Goal: Communication & Community: Ask a question

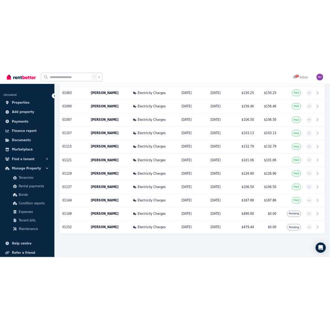
scroll to position [672, 0]
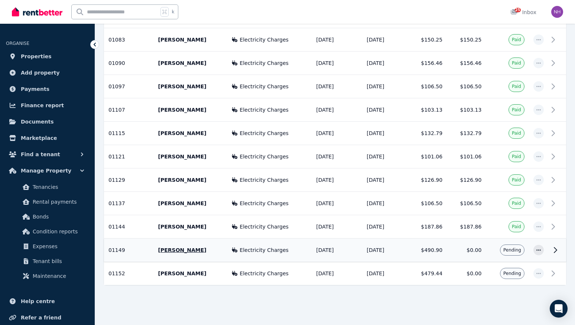
click at [262, 255] on td "Electricity Charges" at bounding box center [269, 250] width 85 height 23
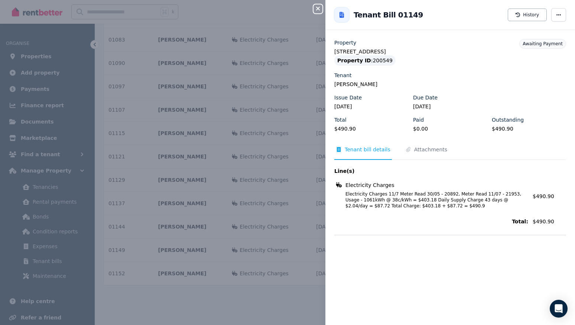
click at [320, 10] on icon "button" at bounding box center [317, 9] width 9 height 6
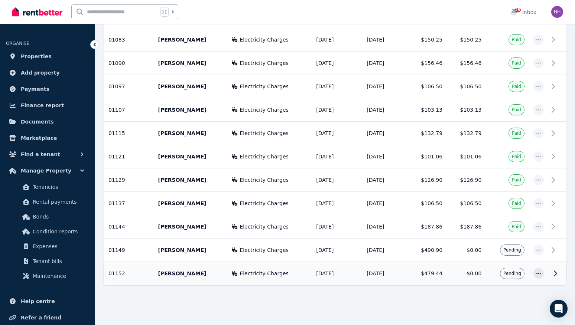
click at [241, 275] on span "Electricity Charges" at bounding box center [264, 273] width 49 height 7
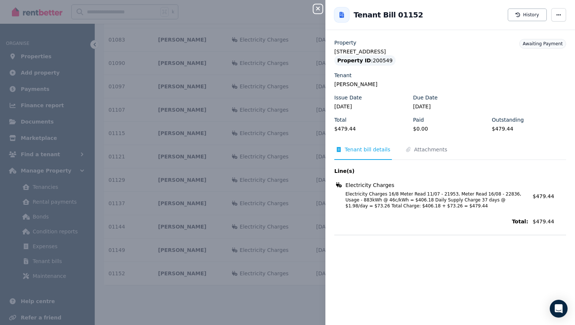
click at [317, 6] on icon "button" at bounding box center [317, 9] width 9 height 6
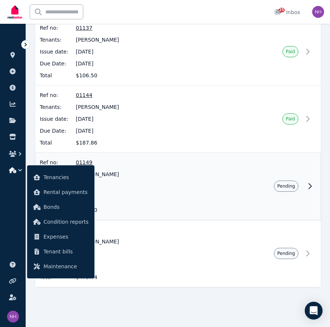
scroll to position [2113, 0]
click at [108, 159] on span "01149" at bounding box center [150, 162] width 149 height 7
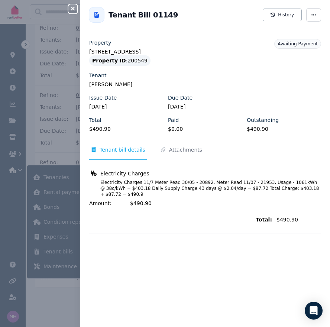
click at [71, 11] on icon "button" at bounding box center [72, 9] width 9 height 6
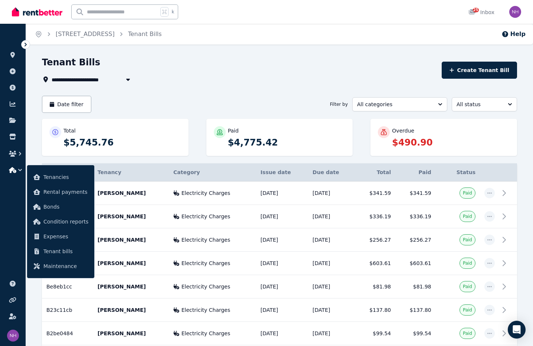
scroll to position [0, 0]
click at [100, 29] on ol "Home [STREET_ADDRESS] Tenant Bills" at bounding box center [98, 34] width 145 height 21
click at [103, 36] on link "[STREET_ADDRESS]" at bounding box center [85, 33] width 59 height 7
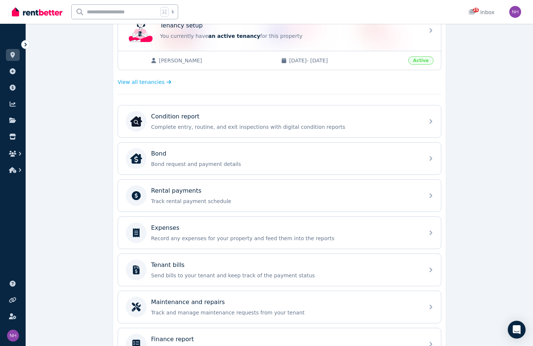
scroll to position [167, 0]
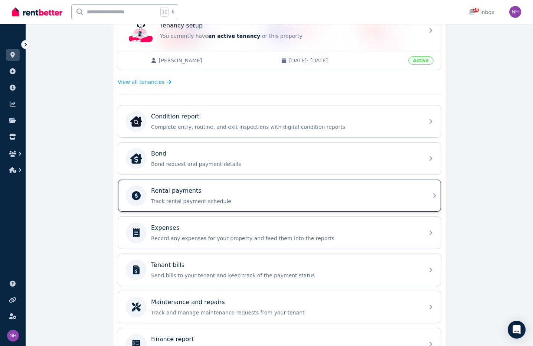
click at [214, 205] on p "Track rental payment schedule" at bounding box center [285, 201] width 269 height 7
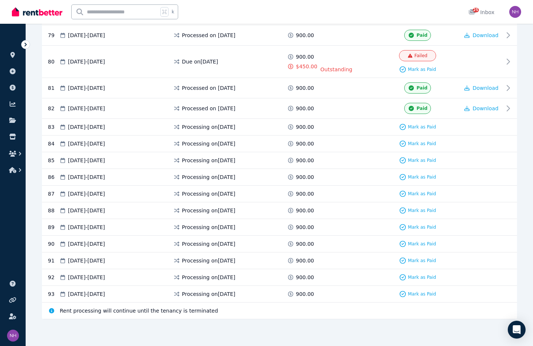
scroll to position [1884, 0]
click at [235, 131] on span "Processing on [DATE]" at bounding box center [208, 126] width 53 height 7
click at [136, 136] on div "83 [DATE] - [DATE] Processing on [DATE] 900.00 Mark as Paid" at bounding box center [279, 127] width 475 height 17
click at [105, 131] on span "[DATE] - [DATE]" at bounding box center [86, 126] width 37 height 7
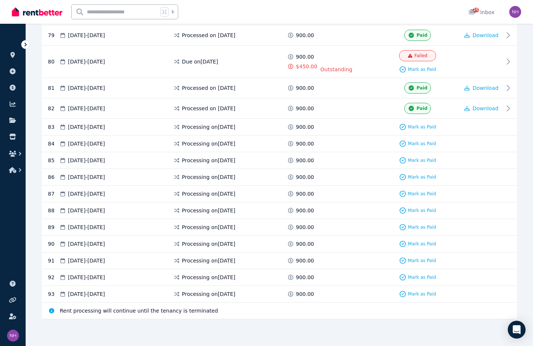
click at [105, 131] on span "[DATE] - [DATE]" at bounding box center [86, 126] width 37 height 7
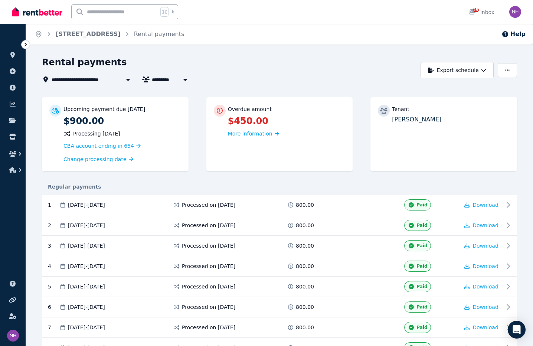
scroll to position [0, 0]
click at [122, 163] on span "Change processing date" at bounding box center [95, 159] width 63 height 7
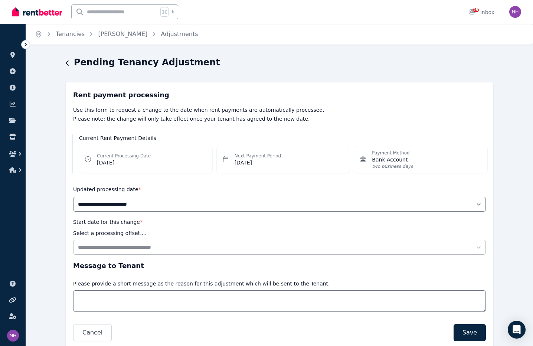
click at [251, 165] on dd "[DATE]" at bounding box center [258, 162] width 47 height 7
click at [151, 157] on dt "Current Processing Date" at bounding box center [124, 156] width 54 height 6
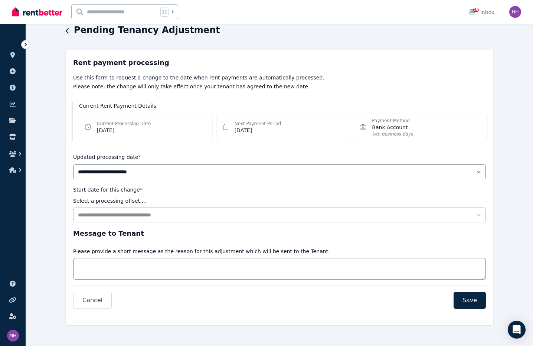
scroll to position [45, 0]
click at [87, 298] on span "Cancel" at bounding box center [92, 300] width 20 height 9
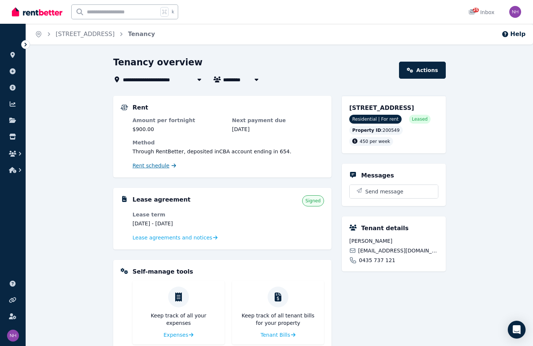
click at [169, 169] on span "Rent schedule" at bounding box center [151, 165] width 37 height 7
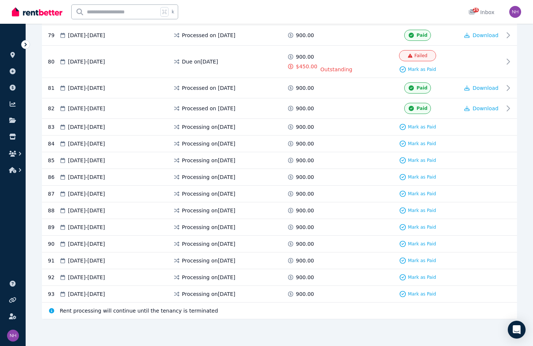
scroll to position [1863, 0]
click at [508, 66] on icon at bounding box center [510, 61] width 9 height 9
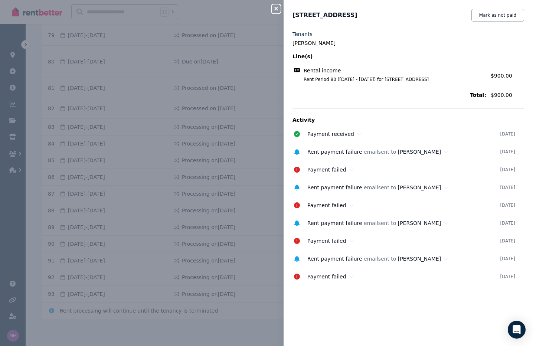
click at [277, 5] on button "Close panel" at bounding box center [276, 8] width 9 height 9
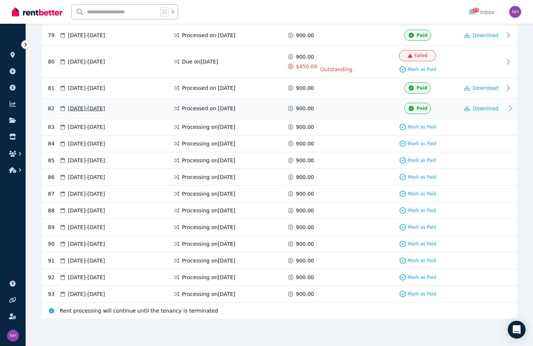
click at [418, 111] on span "Paid" at bounding box center [422, 108] width 11 height 6
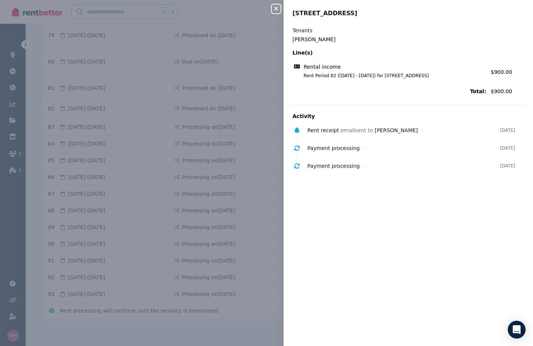
click at [278, 8] on icon "button" at bounding box center [276, 9] width 9 height 6
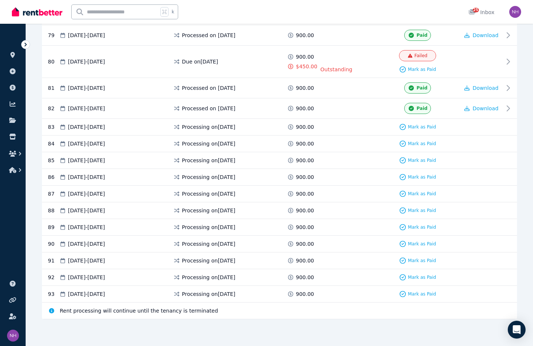
click at [27, 45] on icon at bounding box center [25, 44] width 7 height 7
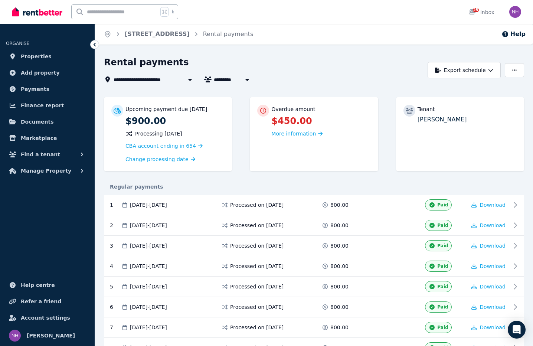
scroll to position [0, 0]
click at [190, 35] on link "[STREET_ADDRESS]" at bounding box center [157, 33] width 65 height 7
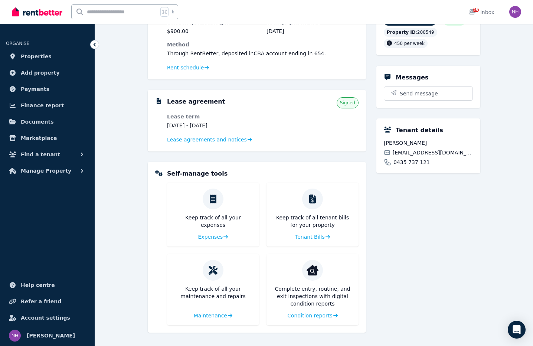
scroll to position [113, 0]
click at [324, 233] on span "Tenant Bills" at bounding box center [310, 236] width 30 height 7
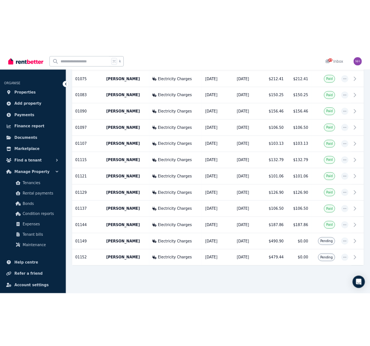
scroll to position [651, 0]
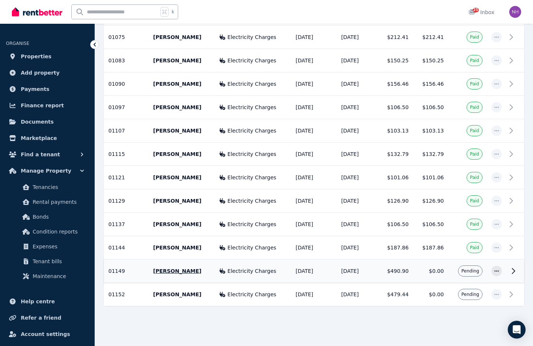
click at [378, 266] on td "$490.90" at bounding box center [395, 271] width 35 height 23
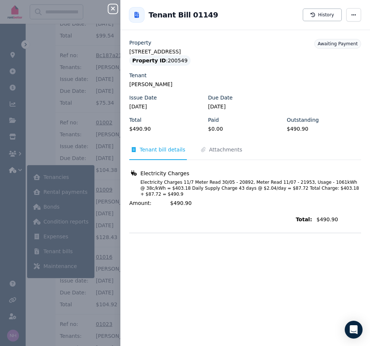
click at [110, 9] on icon "button" at bounding box center [112, 9] width 9 height 6
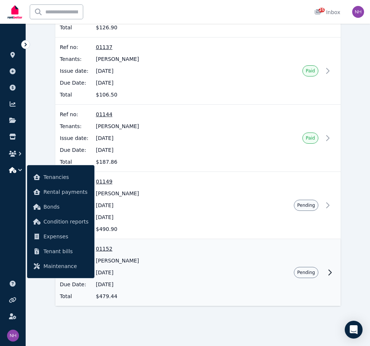
scroll to position [2093, 0]
click at [116, 245] on span "01152" at bounding box center [170, 248] width 149 height 7
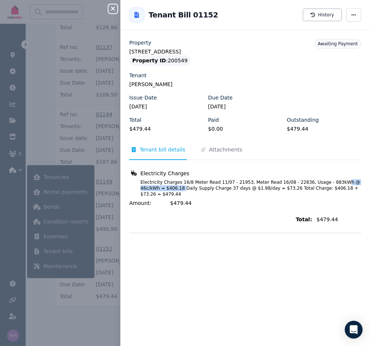
drag, startPoint x: 186, startPoint y: 205, endPoint x: 254, endPoint y: 205, distance: 68.0
click at [254, 197] on span "Electricity Charges 16/8 Meter Read 11/07 - 21953, Meter Read 16/08 - 22836, Us…" at bounding box center [246, 188] width 230 height 18
drag, startPoint x: 172, startPoint y: 210, endPoint x: 197, endPoint y: 210, distance: 25.3
click at [197, 197] on span "Electricity Charges 16/8 Meter Read 11/07 - 21953, Meter Read 16/08 - 22836, Us…" at bounding box center [246, 188] width 230 height 18
click at [112, 10] on icon "button" at bounding box center [113, 9] width 4 height 4
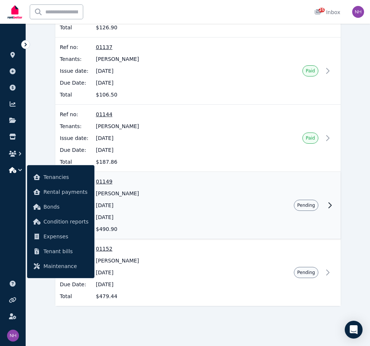
click at [107, 178] on span "01149" at bounding box center [170, 181] width 149 height 7
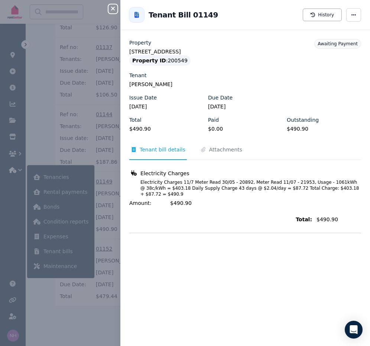
click at [111, 9] on icon "button" at bounding box center [112, 9] width 9 height 6
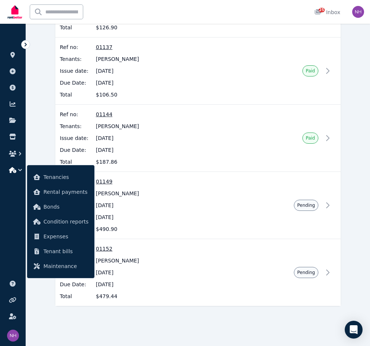
click at [20, 169] on icon "button" at bounding box center [19, 169] width 7 height 7
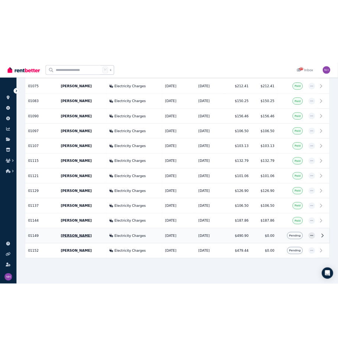
scroll to position [651, 0]
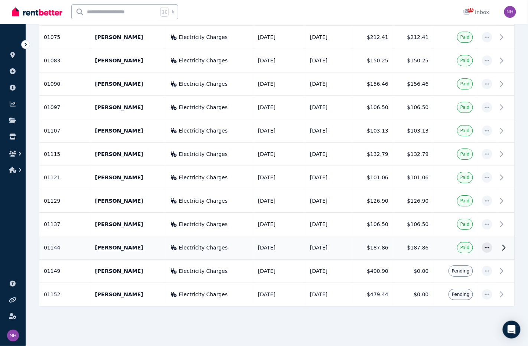
click at [276, 241] on td "[DATE]" at bounding box center [280, 247] width 52 height 23
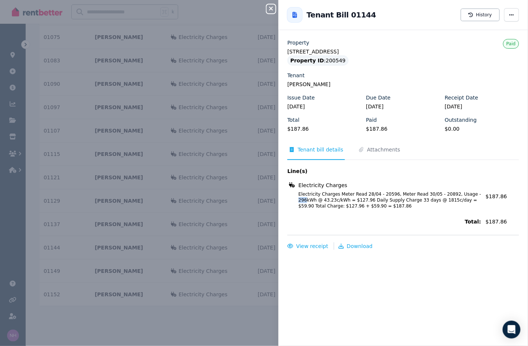
drag, startPoint x: 367, startPoint y: 215, endPoint x: 377, endPoint y: 215, distance: 10.4
click at [377, 209] on span "Electricity Charges Meter Read 28/04 - 20596, Meter Read 30/05 - 20892, Usage -…" at bounding box center [386, 200] width 192 height 18
click at [277, 223] on div "Close panel Back to Tenant Bill 01144 History Property [STREET_ADDRESS] Propert…" at bounding box center [264, 173] width 528 height 346
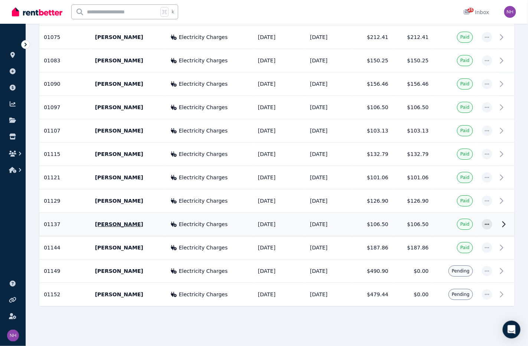
click at [278, 213] on td "[DATE]" at bounding box center [280, 224] width 52 height 23
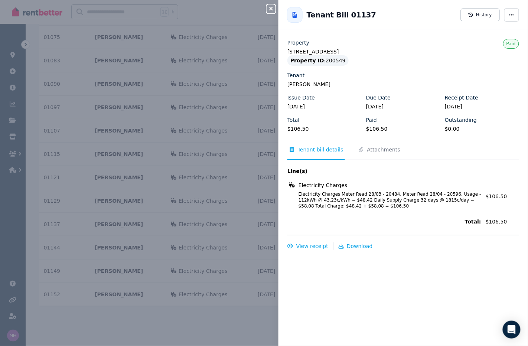
click at [268, 7] on icon "button" at bounding box center [271, 9] width 9 height 6
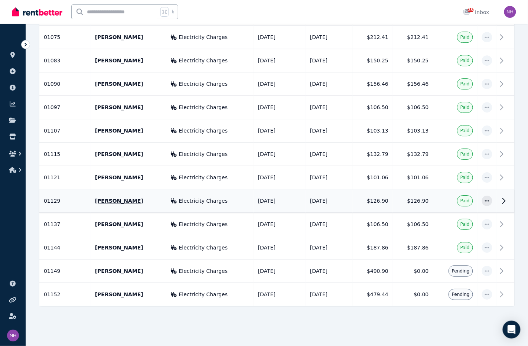
click at [265, 191] on td "[DATE]" at bounding box center [280, 200] width 52 height 23
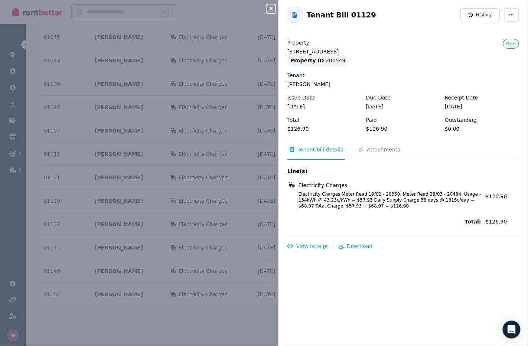
click at [269, 10] on icon "button" at bounding box center [271, 9] width 9 height 6
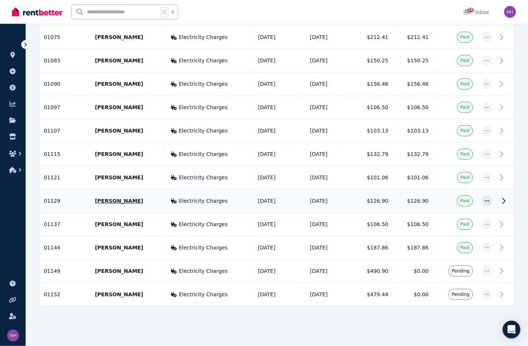
click at [208, 197] on div "Electricity Charges" at bounding box center [210, 200] width 78 height 7
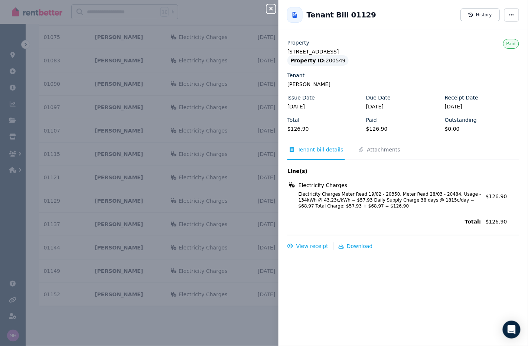
click at [267, 6] on icon "button" at bounding box center [271, 9] width 9 height 6
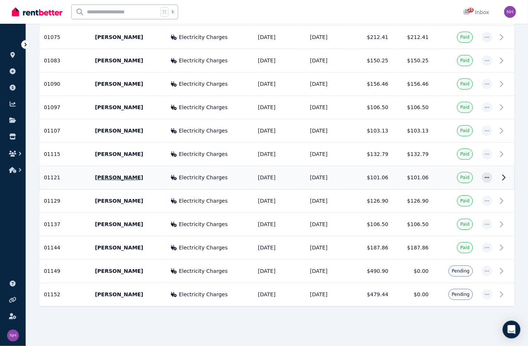
click at [192, 174] on span "Electricity Charges" at bounding box center [203, 177] width 49 height 7
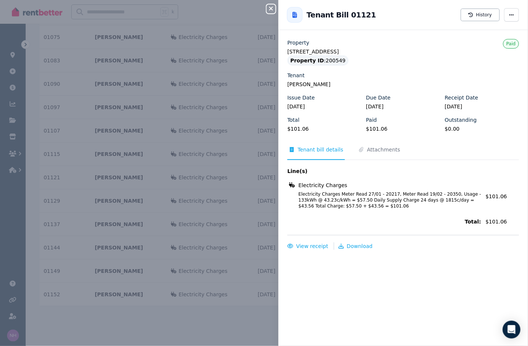
click at [272, 11] on icon "button" at bounding box center [271, 9] width 9 height 6
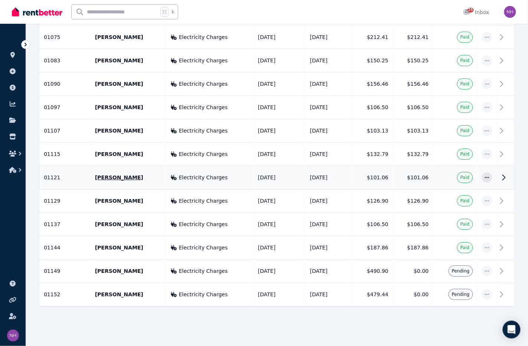
click at [207, 174] on div "Electricity Charges" at bounding box center [210, 177] width 78 height 7
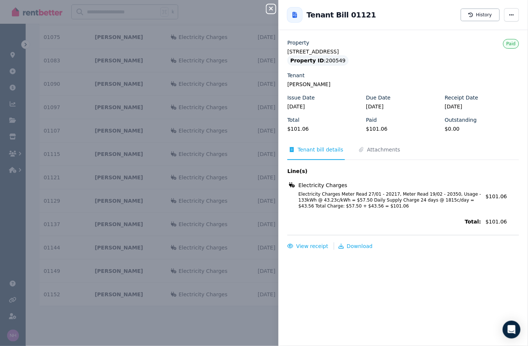
click at [269, 7] on icon "button" at bounding box center [271, 9] width 9 height 6
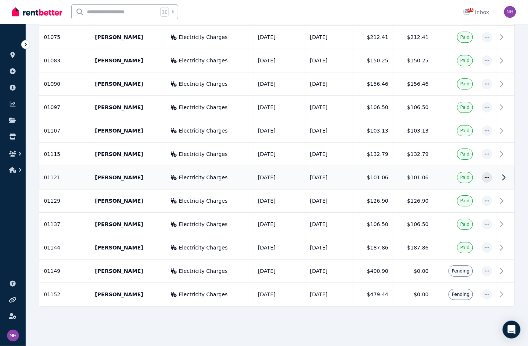
click at [232, 166] on td "Electricity Charges" at bounding box center [209, 177] width 87 height 23
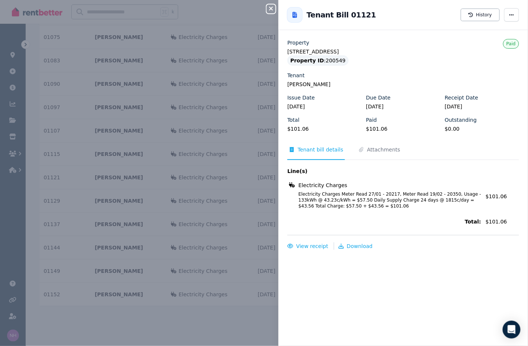
click at [271, 11] on icon "button" at bounding box center [271, 9] width 9 height 6
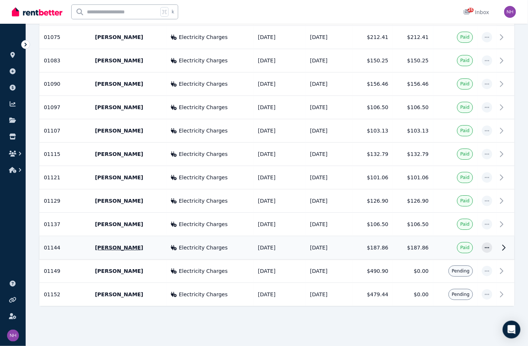
click at [254, 236] on td "[DATE]" at bounding box center [280, 247] width 52 height 23
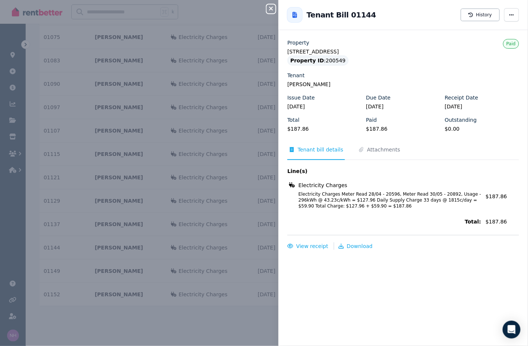
click at [272, 4] on div "Close panel" at bounding box center [274, 6] width 15 height 13
click at [272, 9] on icon "button" at bounding box center [271, 9] width 4 height 4
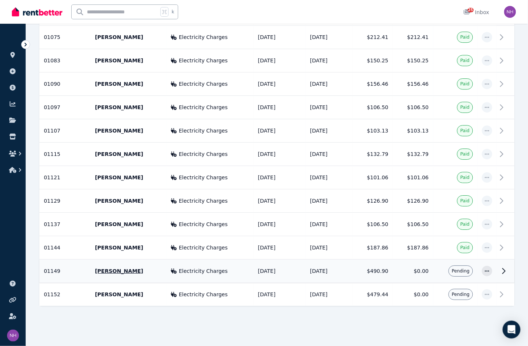
click at [311, 265] on td "[DATE]" at bounding box center [329, 271] width 47 height 23
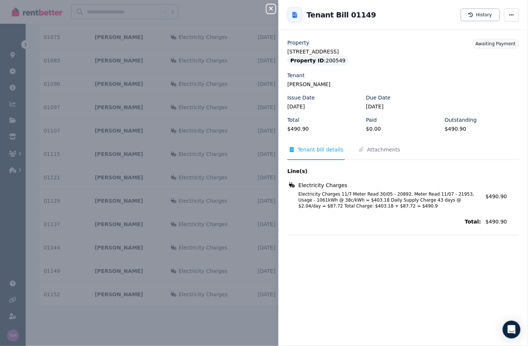
click at [269, 7] on icon "button" at bounding box center [271, 9] width 9 height 6
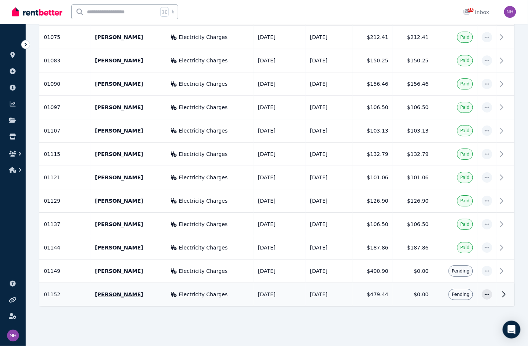
click at [225, 294] on div "Electricity Charges" at bounding box center [210, 294] width 78 height 7
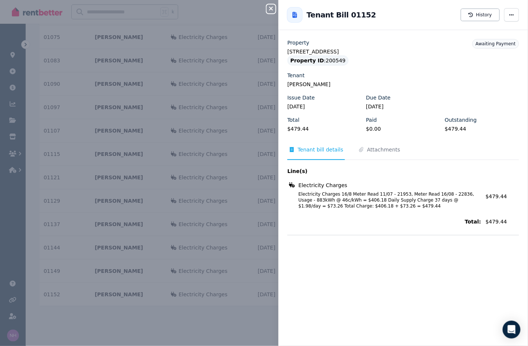
click at [273, 9] on icon "button" at bounding box center [271, 9] width 9 height 6
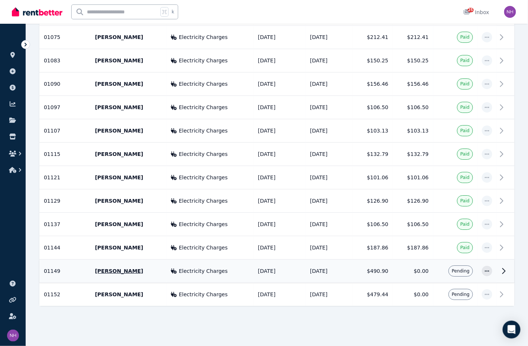
click at [184, 267] on span "Electricity Charges" at bounding box center [203, 270] width 49 height 7
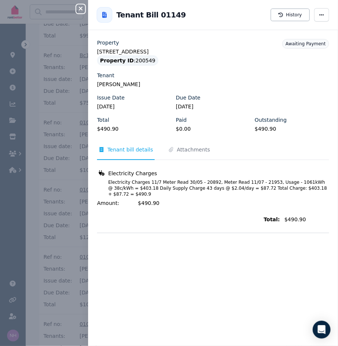
click at [82, 6] on icon "button" at bounding box center [80, 9] width 9 height 6
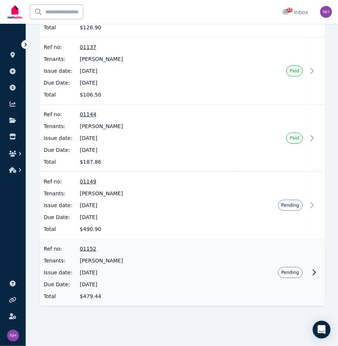
scroll to position [2093, 0]
click at [108, 252] on div "Ref no: 01152 Tenants: [PERSON_NAME] Issue date: [DATE] Due Date: [DATE] Total …" at bounding box center [136, 272] width 185 height 55
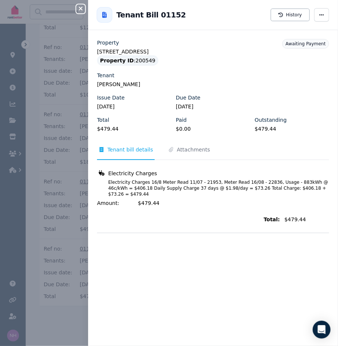
click at [82, 7] on icon "button" at bounding box center [81, 9] width 4 height 4
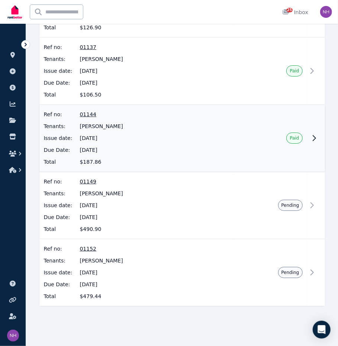
click at [108, 134] on span "[DATE]" at bounding box center [154, 137] width 149 height 7
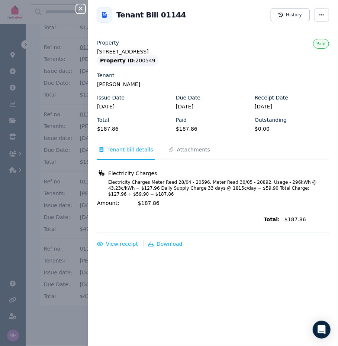
click at [81, 12] on button "Close panel" at bounding box center [80, 8] width 9 height 9
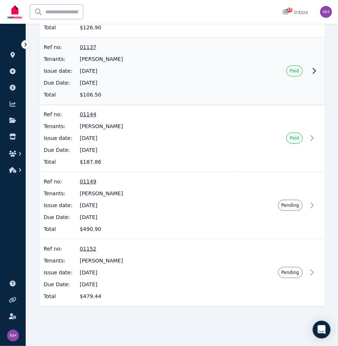
click at [91, 55] on span "[PERSON_NAME]" at bounding box center [154, 58] width 149 height 7
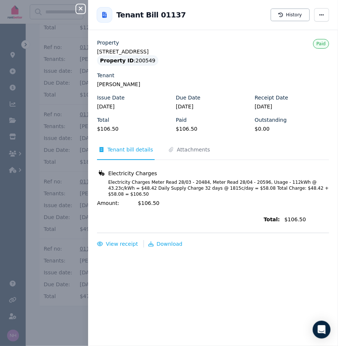
click at [83, 8] on icon "button" at bounding box center [80, 9] width 9 height 6
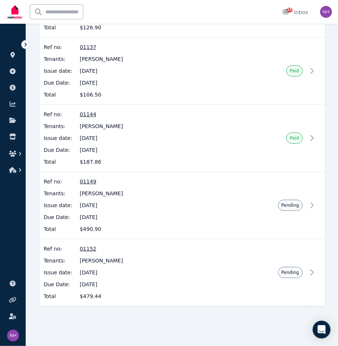
scroll to position [1932, 0]
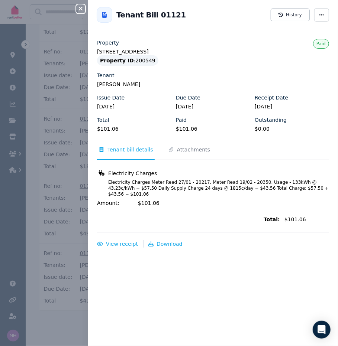
click at [83, 8] on icon "button" at bounding box center [80, 9] width 9 height 6
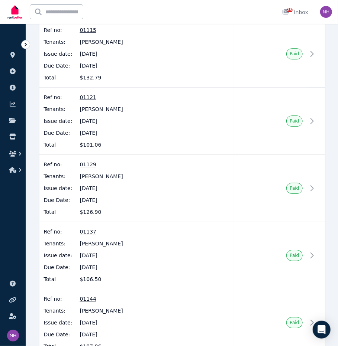
scroll to position [1746, 0]
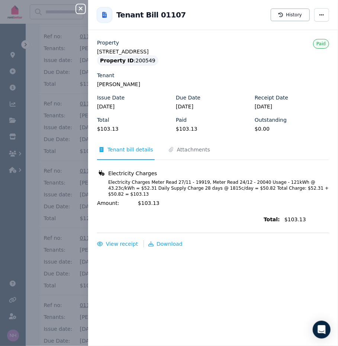
click at [84, 6] on icon "button" at bounding box center [80, 9] width 9 height 6
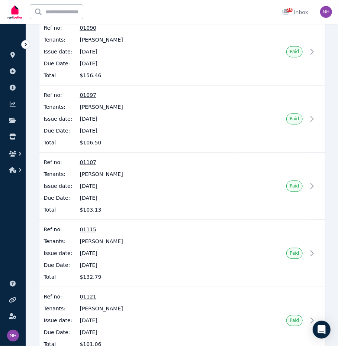
scroll to position [1547, 0]
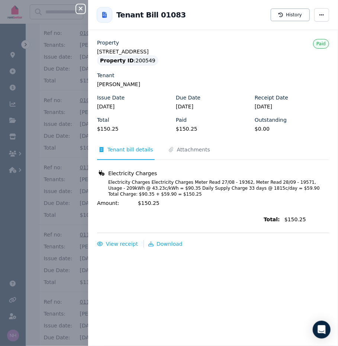
click at [79, 9] on icon "button" at bounding box center [80, 9] width 9 height 6
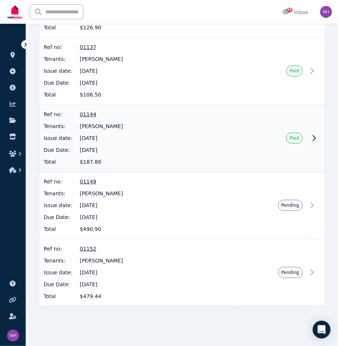
scroll to position [2093, 0]
click at [162, 202] on span "[DATE]" at bounding box center [154, 205] width 149 height 7
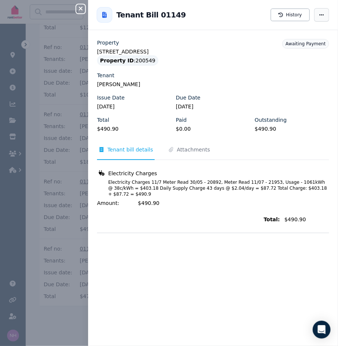
click at [319, 15] on icon "button" at bounding box center [321, 14] width 6 height 5
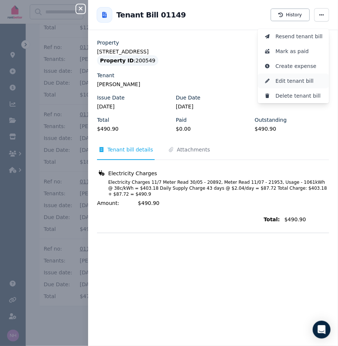
click at [299, 85] on span "Edit tenant bill" at bounding box center [299, 81] width 48 height 9
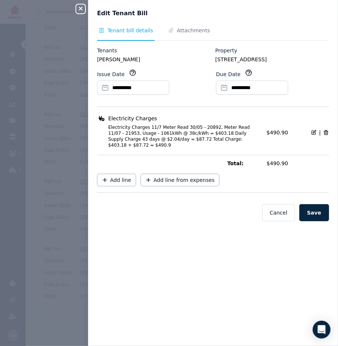
click at [314, 136] on icon at bounding box center [313, 133] width 6 height 6
select select "**********"
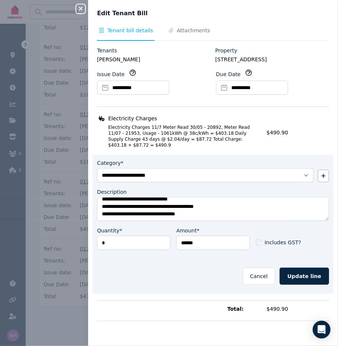
scroll to position [25, 0]
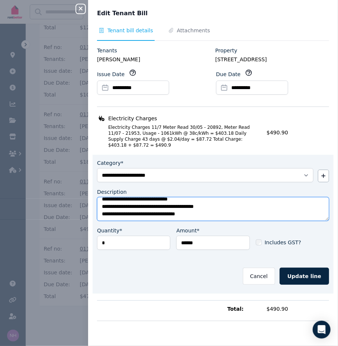
click at [223, 219] on textarea "**********" at bounding box center [213, 209] width 232 height 24
click at [299, 217] on textarea "**********" at bounding box center [213, 209] width 232 height 24
click at [147, 221] on textarea "**********" at bounding box center [213, 209] width 232 height 24
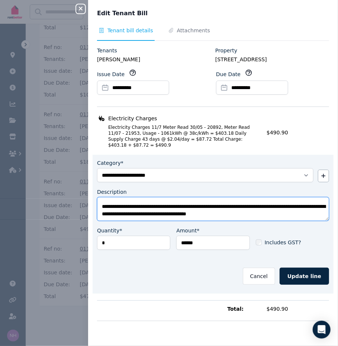
type textarea "**********"
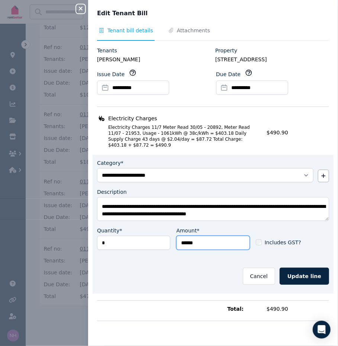
drag, startPoint x: 212, startPoint y: 250, endPoint x: 165, endPoint y: 250, distance: 46.4
click at [165, 250] on div "Quantity* * Amount* ****** Includes GST?" at bounding box center [213, 241] width 232 height 29
type input "******"
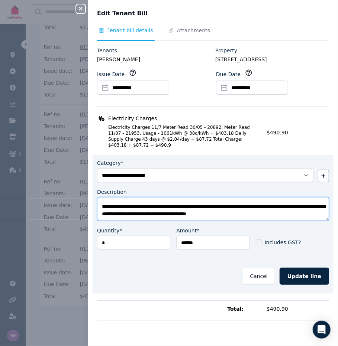
click at [139, 221] on textarea "**********" at bounding box center [213, 209] width 232 height 24
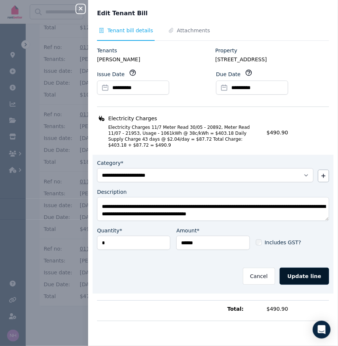
click at [296, 284] on button "Update line" at bounding box center [303, 276] width 49 height 17
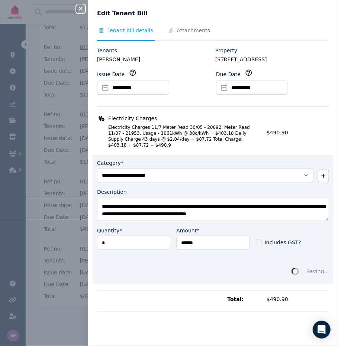
scroll to position [0, 0]
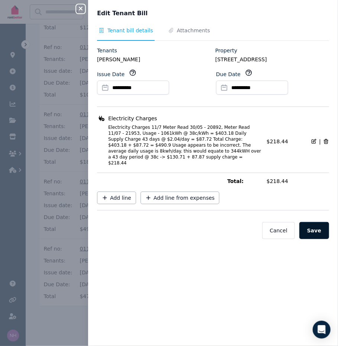
click at [315, 239] on button "Save" at bounding box center [314, 230] width 30 height 17
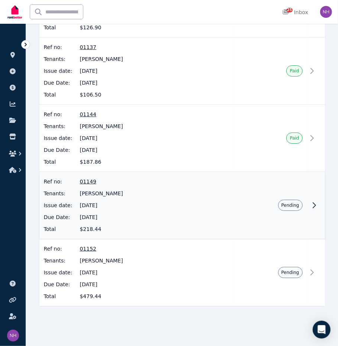
click at [94, 178] on span "01149" at bounding box center [154, 181] width 149 height 7
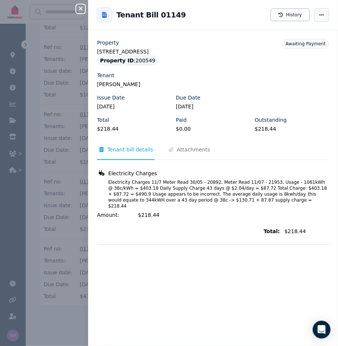
click at [326, 17] on span "button" at bounding box center [321, 14] width 15 height 13
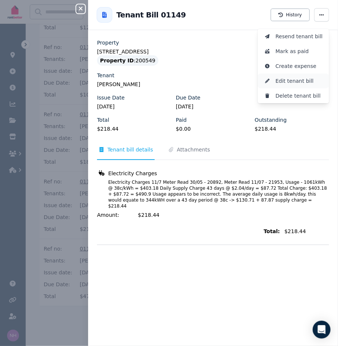
click at [296, 85] on span "Edit tenant bill" at bounding box center [299, 81] width 48 height 9
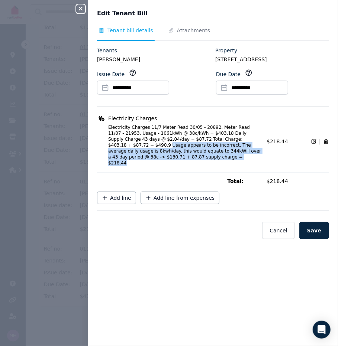
drag, startPoint x: 131, startPoint y: 164, endPoint x: 159, endPoint y: 191, distance: 38.9
click at [159, 166] on span "Electricity Charges 11/7 Meter Read 30/05 - 20892, Meter Read 11/07 - 21953, Us…" at bounding box center [180, 145] width 163 height 42
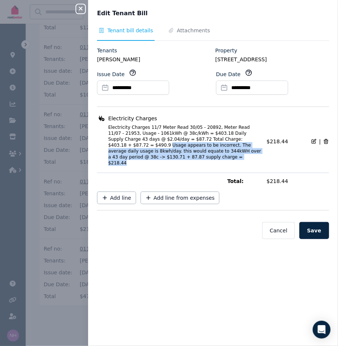
copy span "Usage appears to be incorrect. The average daily usage is 8kwh/day. this would …"
click at [81, 6] on icon "button" at bounding box center [80, 9] width 9 height 6
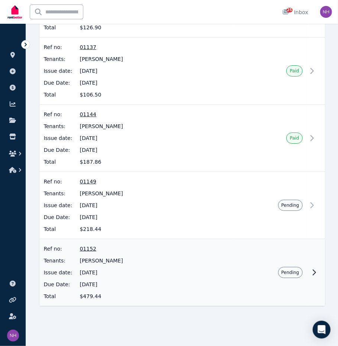
click at [88, 246] on span "01152" at bounding box center [154, 248] width 149 height 7
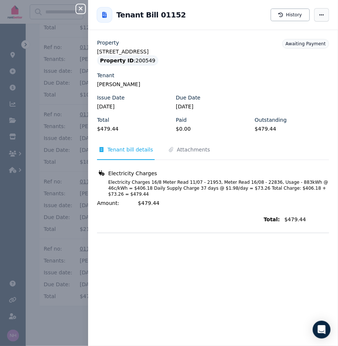
click at [323, 19] on span "button" at bounding box center [321, 14] width 15 height 13
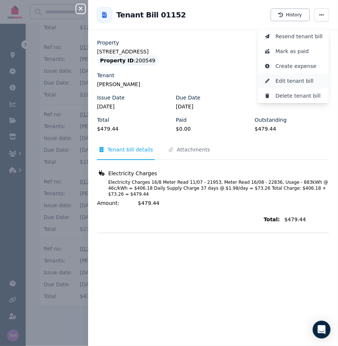
click at [296, 85] on span "Edit tenant bill" at bounding box center [299, 81] width 48 height 9
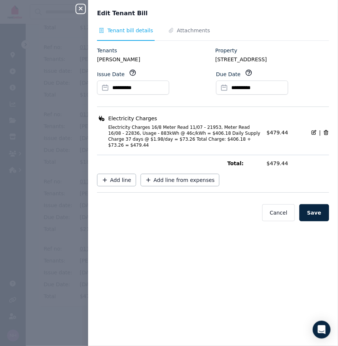
click at [167, 148] on span "Electricity Charges 16/8 Meter Read 11/07 - 21953, Meter Read 16/08 - 22836, Us…" at bounding box center [180, 136] width 163 height 24
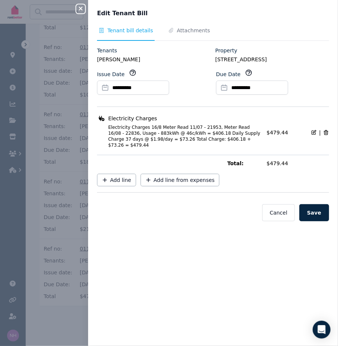
click at [134, 148] on span "Electricity Charges 16/8 Meter Read 11/07 - 21953, Meter Read 16/08 - 22836, Us…" at bounding box center [180, 136] width 163 height 24
click at [127, 148] on span "Electricity Charges 16/8 Meter Read 11/07 - 21953, Meter Read 16/08 - 22836, Us…" at bounding box center [180, 136] width 163 height 24
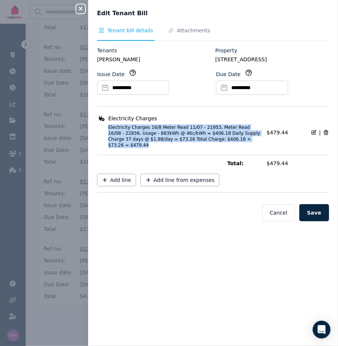
click at [127, 148] on span "Electricity Charges 16/8 Meter Read 11/07 - 21953, Meter Read 16/08 - 22836, Us…" at bounding box center [180, 136] width 163 height 24
click at [84, 5] on button "Close panel" at bounding box center [80, 8] width 9 height 9
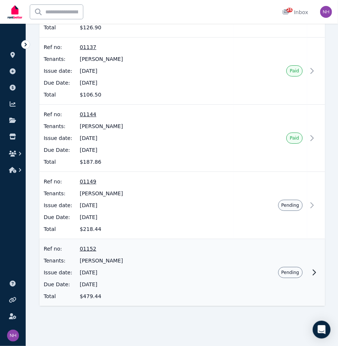
click at [159, 269] on span "[DATE]" at bounding box center [154, 272] width 149 height 7
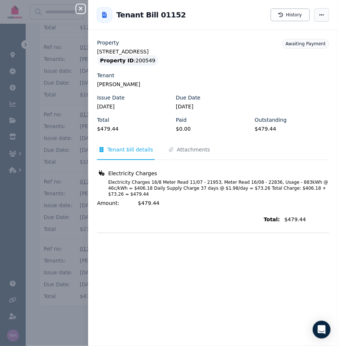
click at [317, 14] on span "button" at bounding box center [321, 14] width 15 height 13
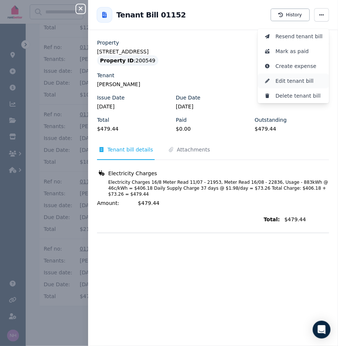
click at [287, 85] on span "Edit tenant bill" at bounding box center [299, 81] width 48 height 9
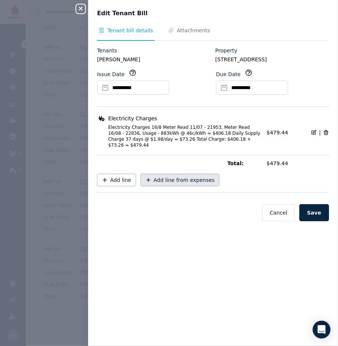
click at [174, 184] on span "Add line from expenses" at bounding box center [183, 179] width 61 height 7
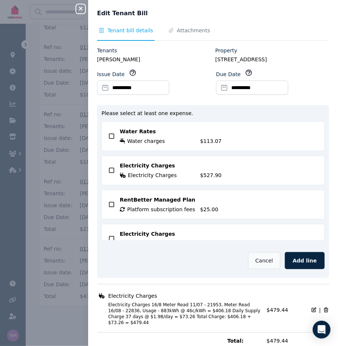
click at [261, 267] on button "Cancel" at bounding box center [264, 260] width 32 height 17
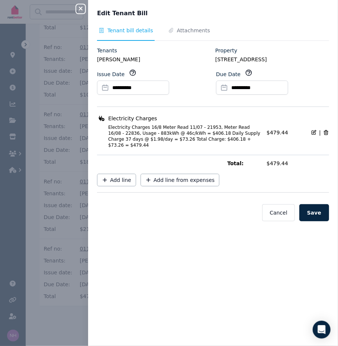
click at [314, 136] on icon at bounding box center [313, 133] width 6 height 6
select select "**********"
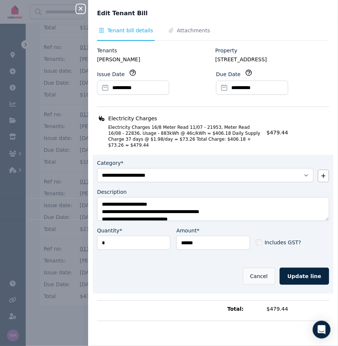
click at [251, 285] on button "Cancel" at bounding box center [259, 276] width 32 height 17
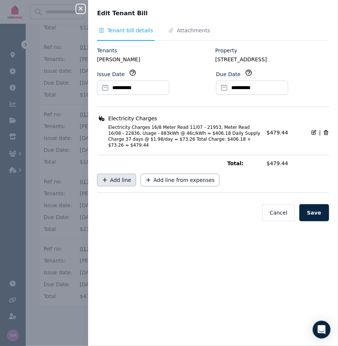
click at [124, 184] on span "Add line" at bounding box center [120, 179] width 21 height 7
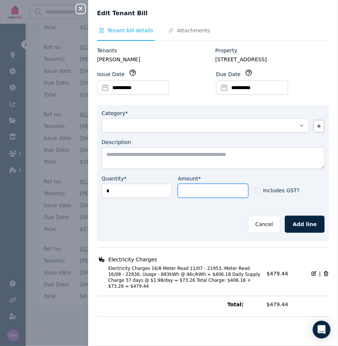
click at [218, 198] on input "Amount*" at bounding box center [213, 191] width 70 height 14
type input "****"
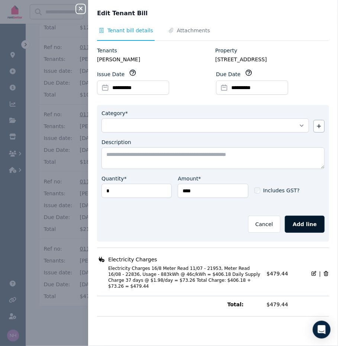
click at [301, 233] on button "Add line" at bounding box center [304, 224] width 40 height 17
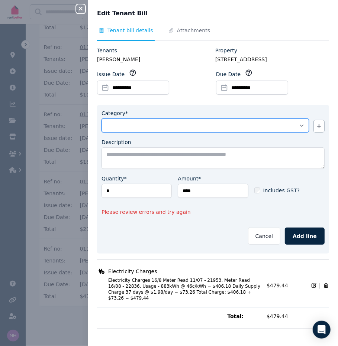
select select "**********"
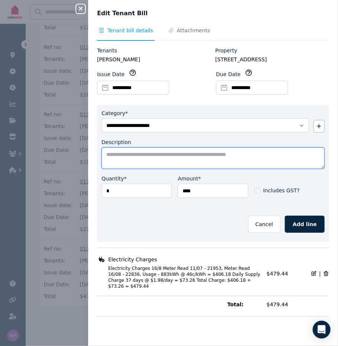
click at [218, 167] on textarea "Description" at bounding box center [212, 158] width 223 height 22
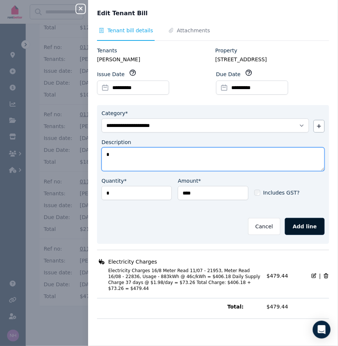
type textarea "*"
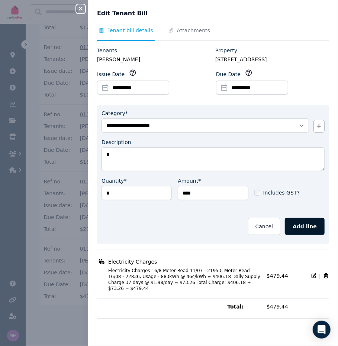
click at [313, 235] on button "Add line" at bounding box center [304, 226] width 40 height 17
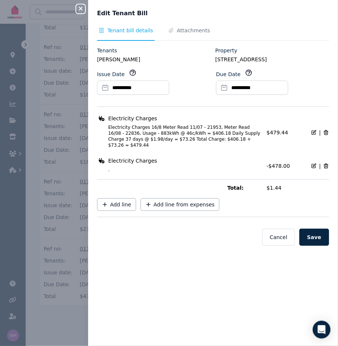
click at [82, 8] on icon "button" at bounding box center [81, 9] width 4 height 4
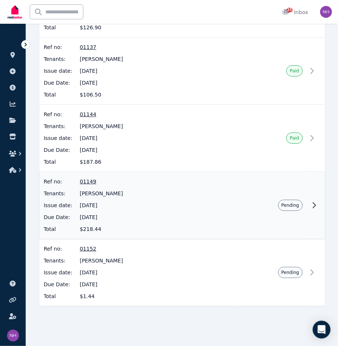
click at [92, 178] on span "01149" at bounding box center [154, 181] width 149 height 7
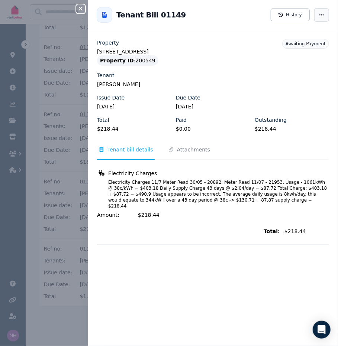
click at [324, 18] on span "button" at bounding box center [321, 14] width 15 height 13
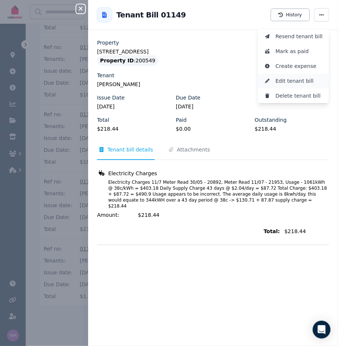
click at [296, 85] on span "Edit tenant bill" at bounding box center [299, 81] width 48 height 9
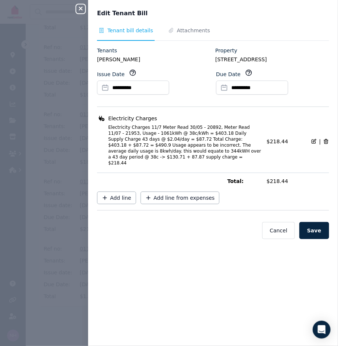
click at [314, 143] on icon at bounding box center [314, 141] width 4 height 4
select select "**********"
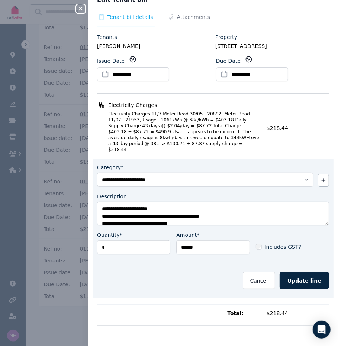
scroll to position [27, 0]
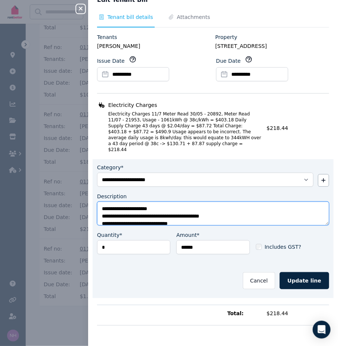
click at [241, 225] on textarea "**********" at bounding box center [213, 214] width 232 height 24
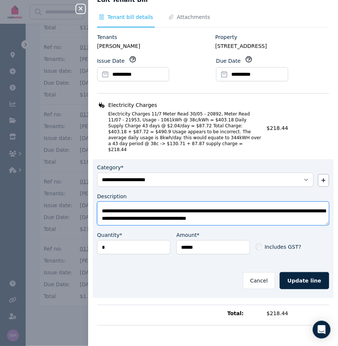
scroll to position [67, 0]
drag, startPoint x: 102, startPoint y: 222, endPoint x: 195, endPoint y: 245, distance: 96.5
click at [195, 245] on div "**********" at bounding box center [212, 228] width 241 height 139
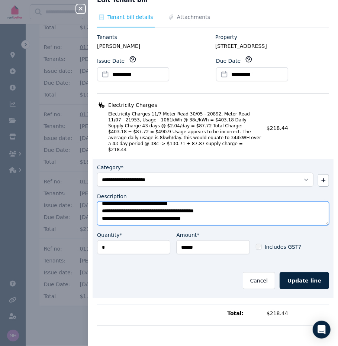
scroll to position [42, 0]
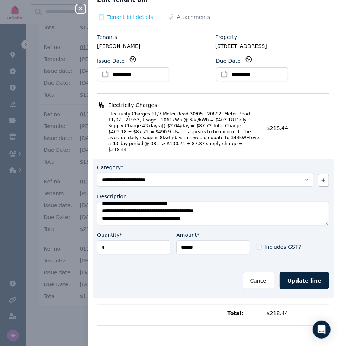
click at [195, 245] on div "**********" at bounding box center [212, 228] width 241 height 139
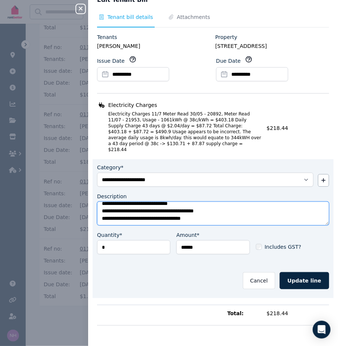
click at [191, 225] on textarea "**********" at bounding box center [213, 214] width 232 height 24
type textarea "**********"
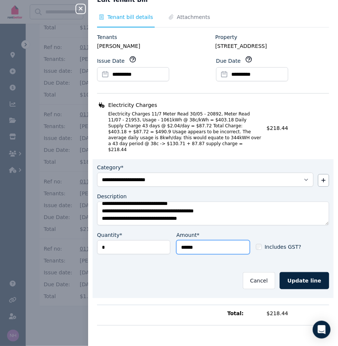
drag, startPoint x: 208, startPoint y: 273, endPoint x: 170, endPoint y: 265, distance: 39.4
click at [170, 260] on div "Quantity* * Amount* ****** Includes GST?" at bounding box center [213, 245] width 232 height 29
type input "*****"
click at [293, 289] on button "Update line" at bounding box center [303, 280] width 49 height 17
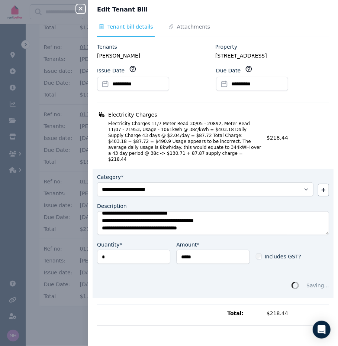
scroll to position [0, 0]
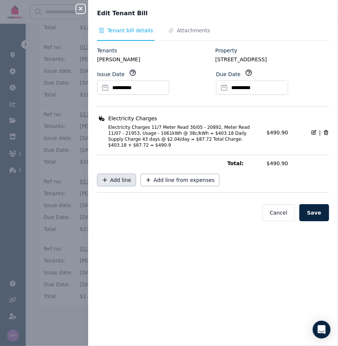
click at [125, 184] on span "Add line" at bounding box center [120, 179] width 21 height 7
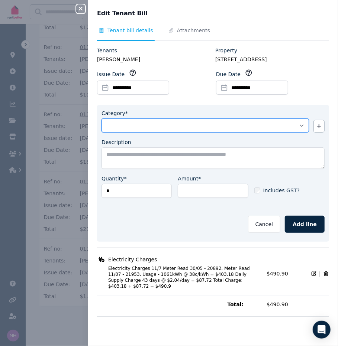
select select "**********"
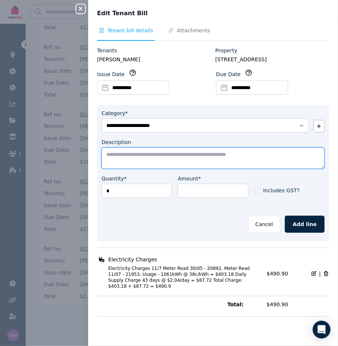
click at [163, 165] on textarea "Description" at bounding box center [212, 158] width 223 height 22
paste textarea "**********"
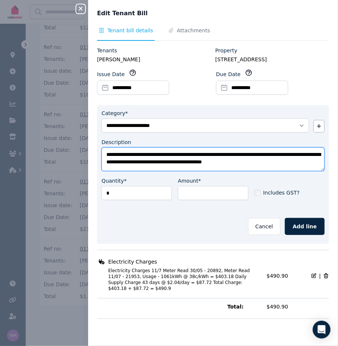
scroll to position [14, 0]
type textarea "**********"
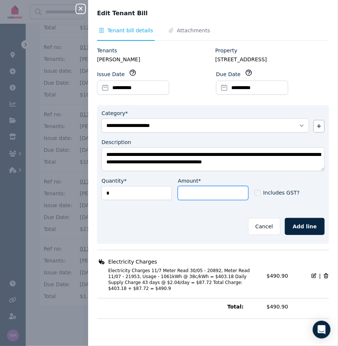
click at [211, 200] on input "Amount*" at bounding box center [213, 193] width 70 height 14
type input "*******"
click at [306, 235] on button "Add line" at bounding box center [304, 226] width 40 height 17
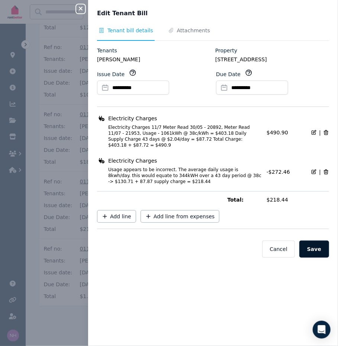
click at [309, 258] on button "Save" at bounding box center [314, 249] width 30 height 17
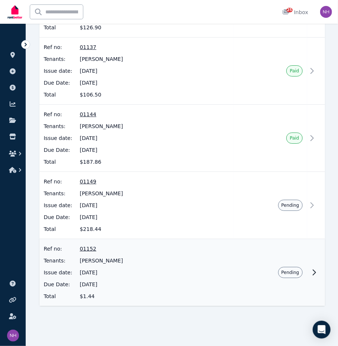
click at [233, 260] on td "Pending" at bounding box center [270, 272] width 74 height 67
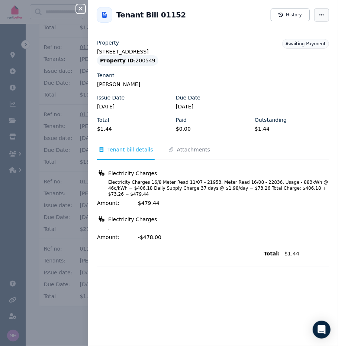
click at [319, 18] on span "button" at bounding box center [321, 14] width 15 height 13
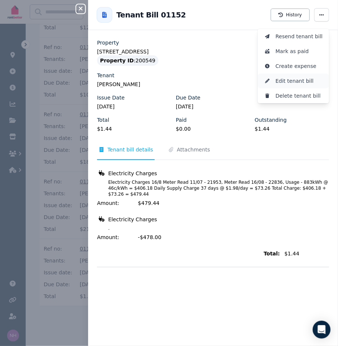
click at [283, 85] on span "Edit tenant bill" at bounding box center [299, 81] width 48 height 9
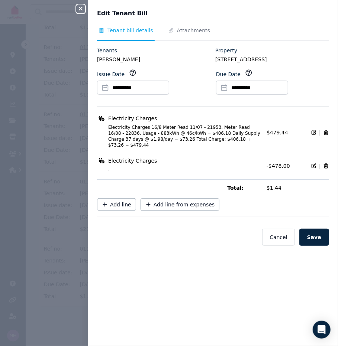
click at [314, 168] on icon at bounding box center [314, 166] width 4 height 4
select select "**********"
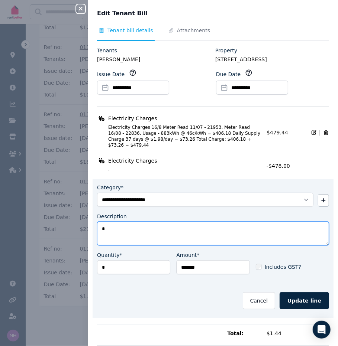
click at [147, 246] on textarea "*" at bounding box center [213, 234] width 232 height 24
paste textarea "**********"
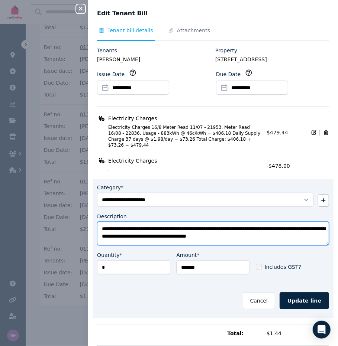
scroll to position [5, 0]
click at [159, 246] on textarea "**********" at bounding box center [213, 234] width 232 height 24
click at [200, 246] on textarea "**********" at bounding box center [213, 234] width 232 height 24
click at [247, 246] on textarea "**********" at bounding box center [213, 234] width 232 height 24
click at [282, 246] on textarea "**********" at bounding box center [213, 234] width 232 height 24
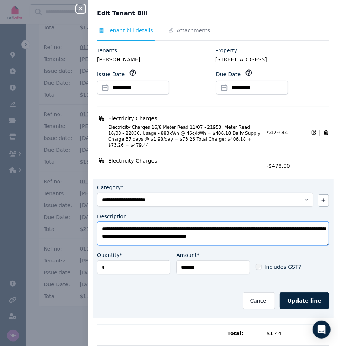
click at [305, 246] on textarea "**********" at bounding box center [213, 234] width 232 height 24
click at [195, 246] on textarea "**********" at bounding box center [213, 234] width 232 height 24
type textarea "**********"
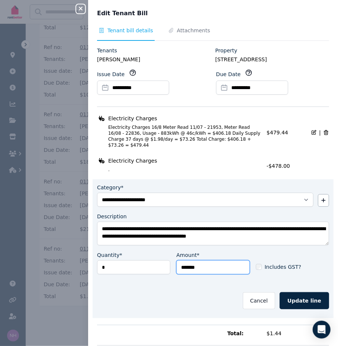
drag, startPoint x: 217, startPoint y: 299, endPoint x: 150, endPoint y: 297, distance: 66.9
click at [150, 280] on div "Quantity* * Amount* ******* Includes GST?" at bounding box center [213, 265] width 232 height 29
type input "*******"
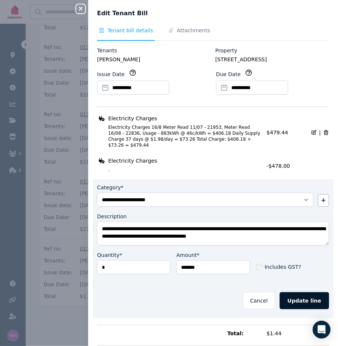
click at [283, 309] on button "Update line" at bounding box center [303, 300] width 49 height 17
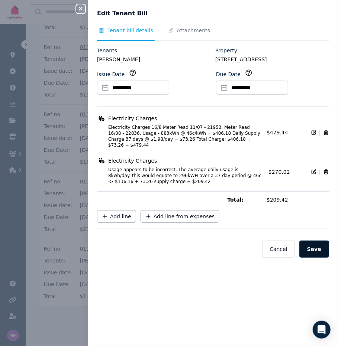
click at [312, 258] on button "Save" at bounding box center [314, 249] width 30 height 17
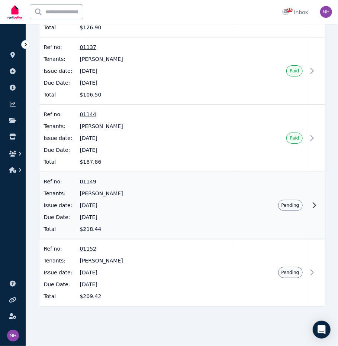
click at [204, 190] on span "[PERSON_NAME]" at bounding box center [154, 193] width 149 height 7
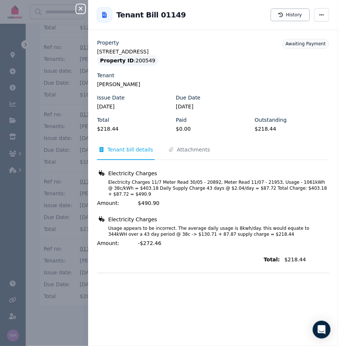
click at [82, 12] on button "Close panel" at bounding box center [80, 8] width 9 height 9
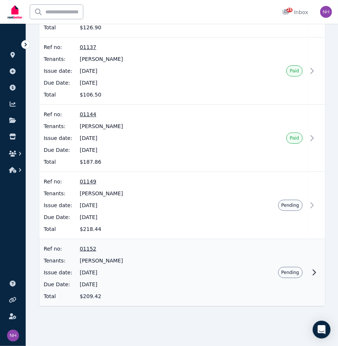
click at [85, 248] on div "Ref no: 01152 Tenants: [PERSON_NAME] Issue date: [DATE] Due Date: [DATE] Total …" at bounding box center [136, 272] width 185 height 55
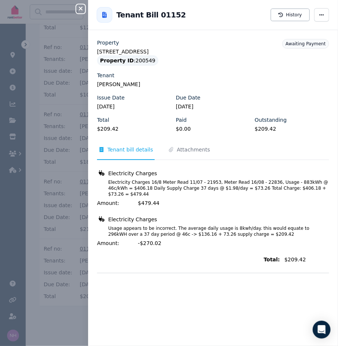
click at [78, 8] on icon "button" at bounding box center [80, 9] width 9 height 6
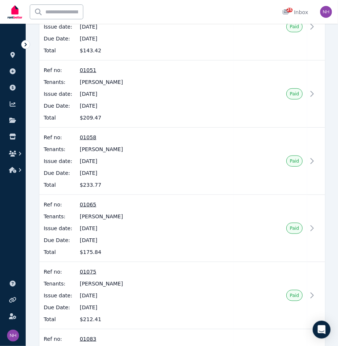
scroll to position [992, 0]
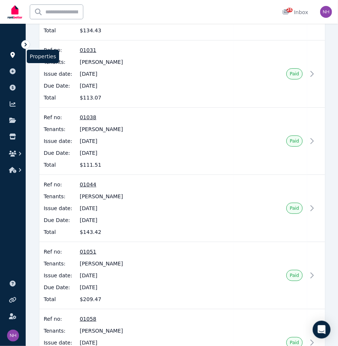
click at [17, 59] on link at bounding box center [13, 55] width 14 height 12
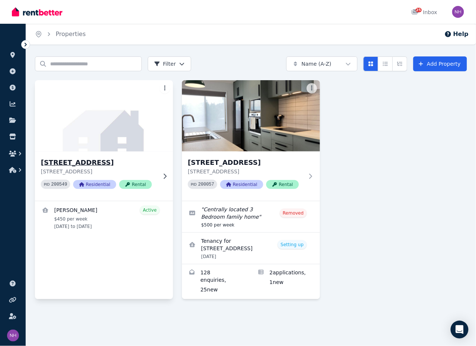
click at [56, 162] on h3 "[STREET_ADDRESS]" at bounding box center [99, 162] width 116 height 10
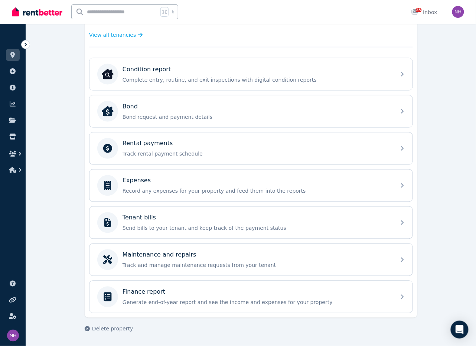
scroll to position [226, 0]
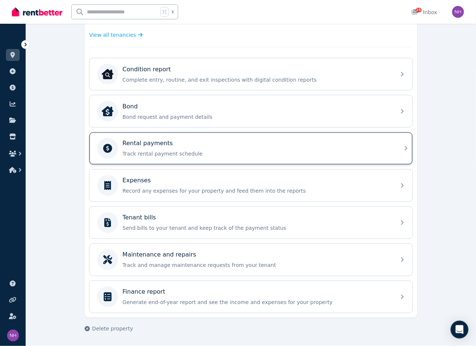
click at [174, 141] on div "Rental payments" at bounding box center [257, 143] width 269 height 9
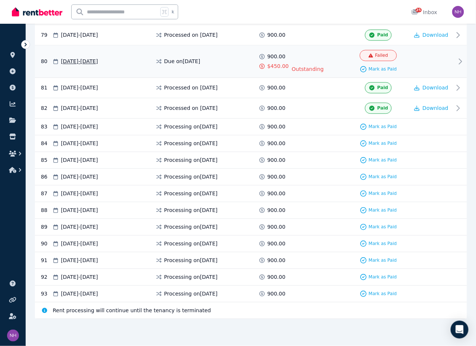
scroll to position [1949, 0]
click at [458, 325] on icon "Open Intercom Messenger" at bounding box center [459, 330] width 9 height 10
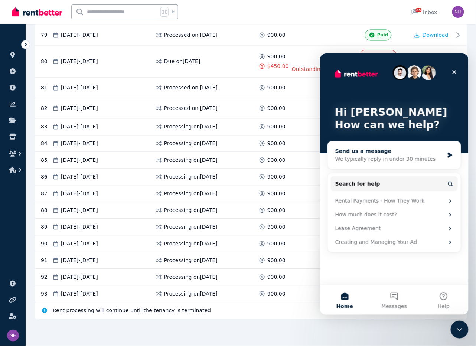
scroll to position [0, 0]
click at [404, 157] on div "We typically reply in under 30 minutes" at bounding box center [389, 159] width 109 height 8
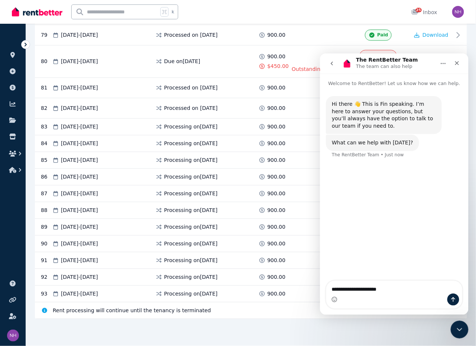
type textarea "**********"
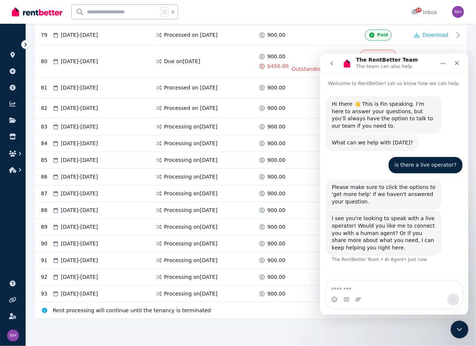
scroll to position [24, 0]
type textarea "**********"
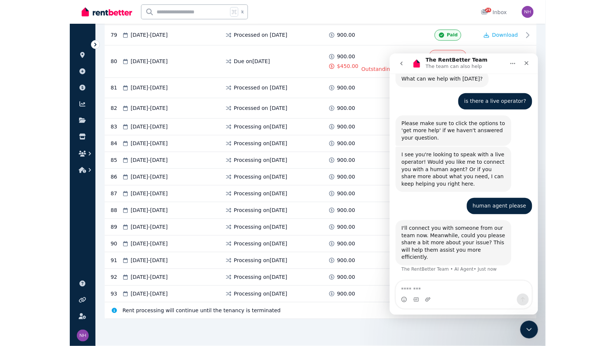
scroll to position [1921, 0]
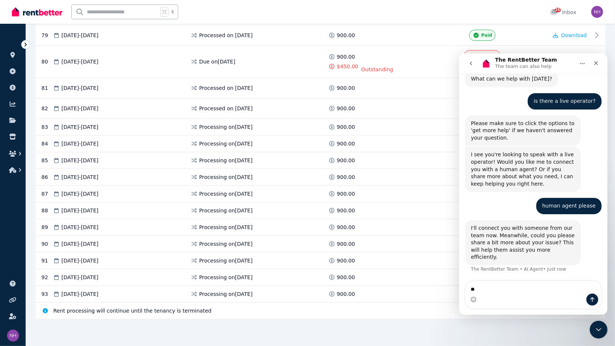
type textarea "*"
click at [481, 288] on textarea "**********" at bounding box center [533, 288] width 136 height 14
click at [516, 286] on textarea "**********" at bounding box center [533, 288] width 136 height 14
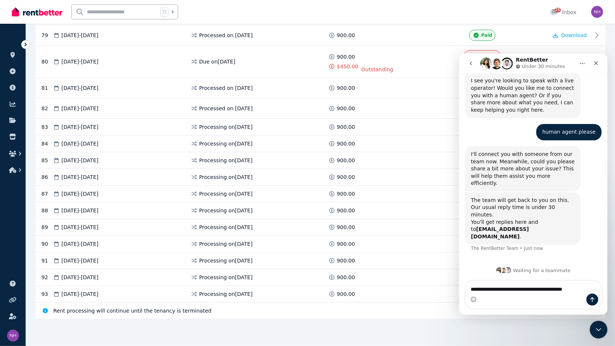
scroll to position [180, 0]
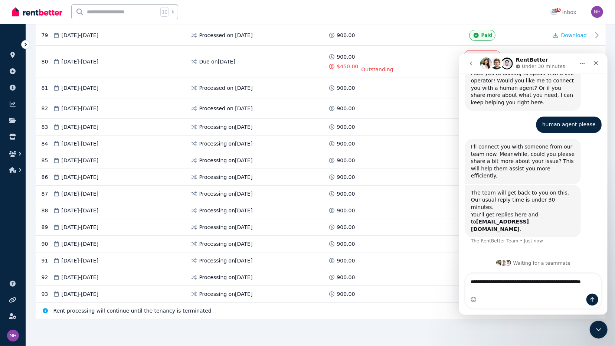
click at [559, 282] on textarea "**********" at bounding box center [533, 284] width 136 height 22
click at [521, 290] on textarea "**********" at bounding box center [533, 284] width 136 height 22
type textarea "**********"
click at [575, 325] on icon "Close Intercom Messenger" at bounding box center [598, 328] width 9 height 9
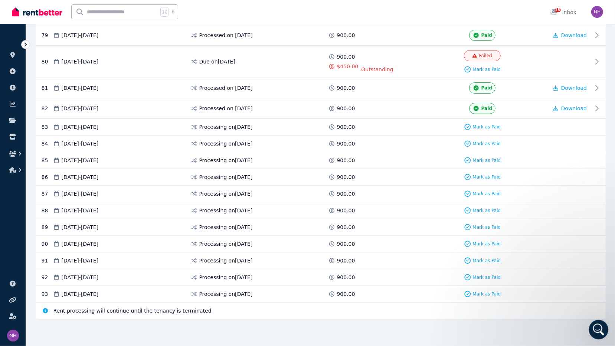
scroll to position [1833, 0]
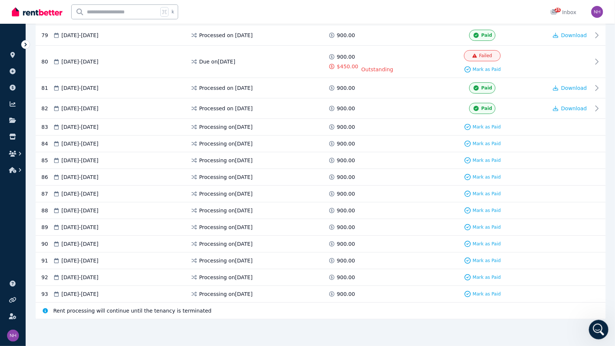
click at [575, 325] on icon "Open Intercom Messenger" at bounding box center [598, 329] width 12 height 12
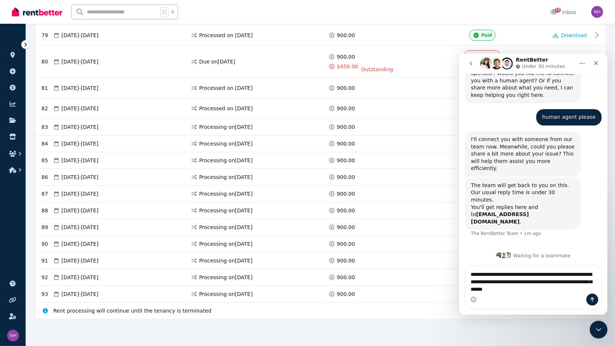
scroll to position [196, 0]
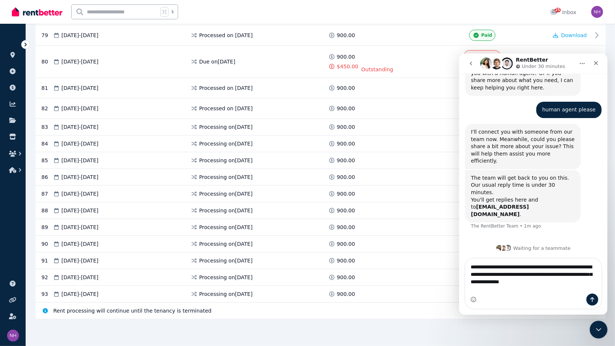
click at [527, 289] on textarea "**********" at bounding box center [533, 278] width 136 height 39
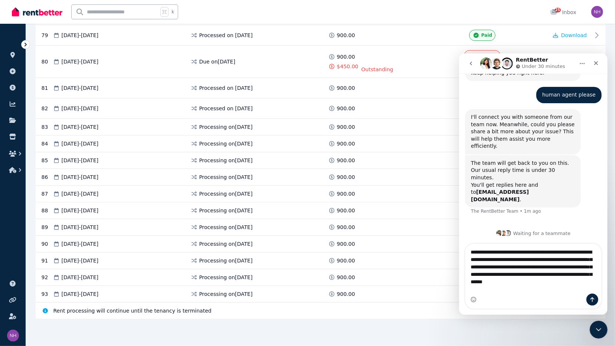
scroll to position [216, 0]
type textarea "**********"
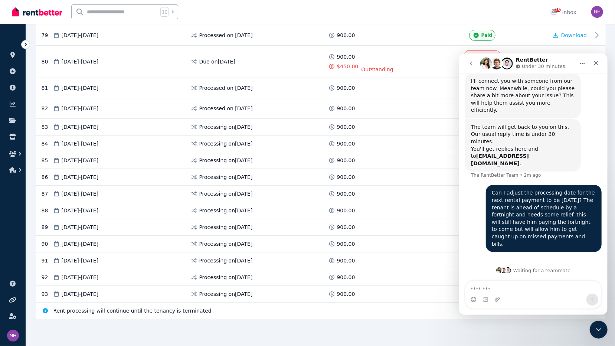
scroll to position [1807, 0]
click at [575, 325] on icon "Close Intercom Messenger" at bounding box center [598, 328] width 9 height 9
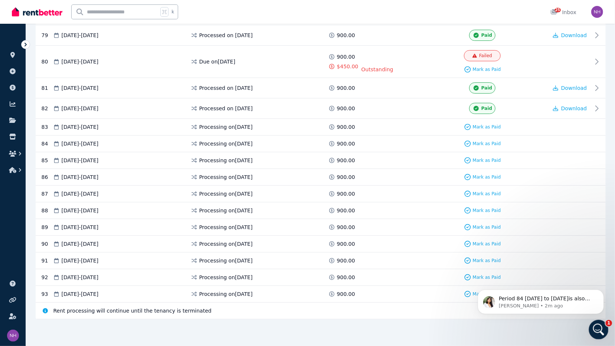
scroll to position [225, 0]
click at [575, 325] on icon "Open Intercom Messenger" at bounding box center [598, 329] width 12 height 12
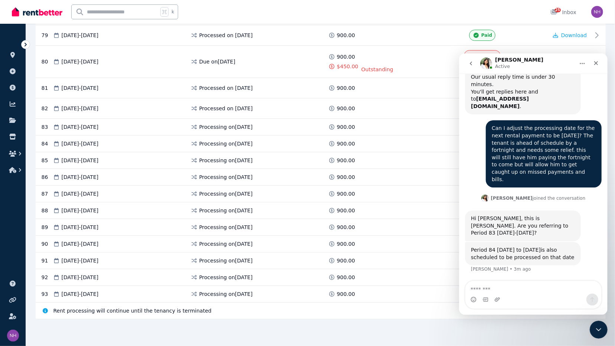
scroll to position [319, 0]
type textarea "*"
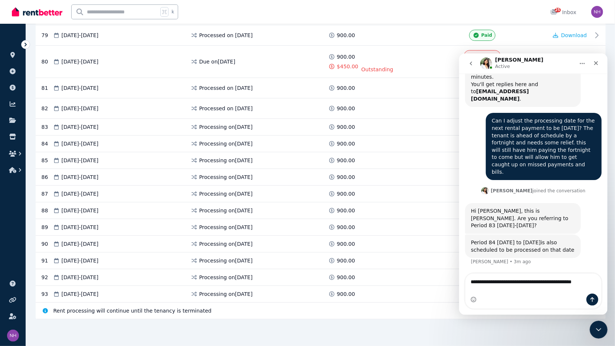
type textarea "**********"
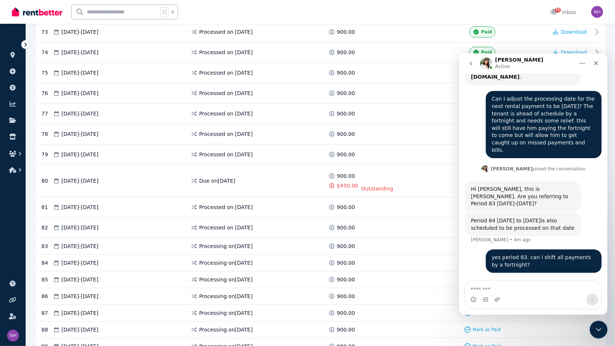
scroll to position [1586, 0]
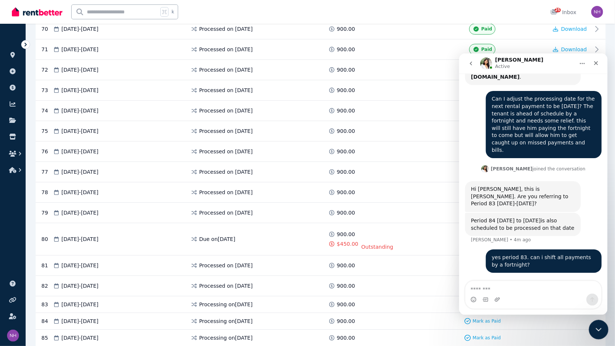
click at [575, 325] on icon "Close Intercom Messenger" at bounding box center [597, 328] width 5 height 3
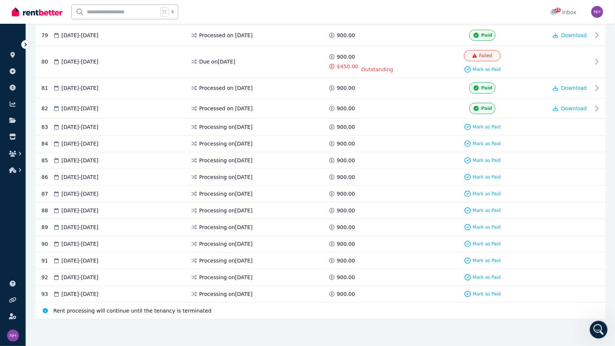
scroll to position [1942, 0]
click at [575, 325] on icon "Open Intercom Messenger" at bounding box center [598, 329] width 12 height 12
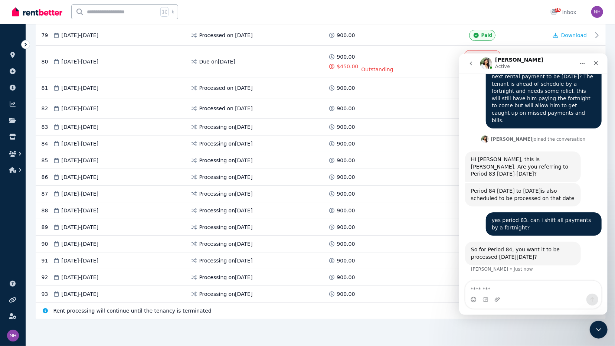
scroll to position [388, 0]
type textarea "**********"
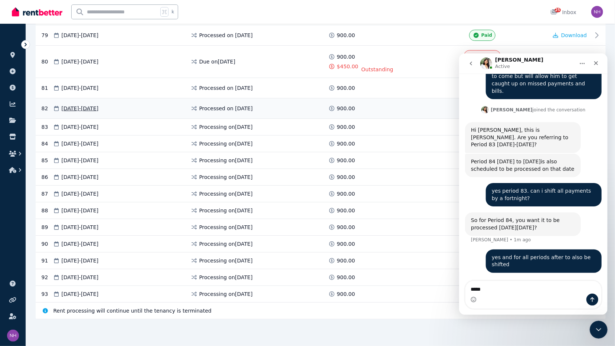
scroll to position [1708, 0]
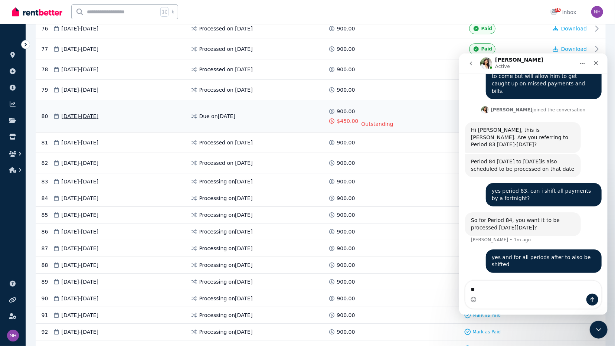
type textarea "*"
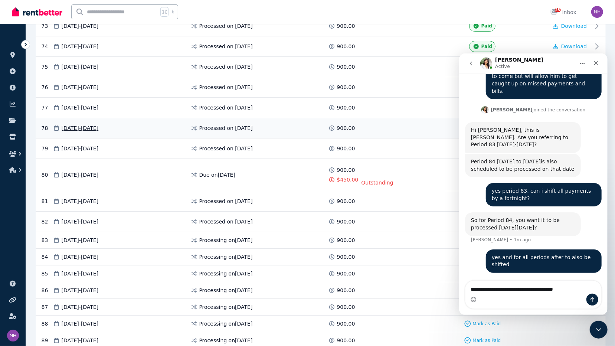
scroll to position [427, 0]
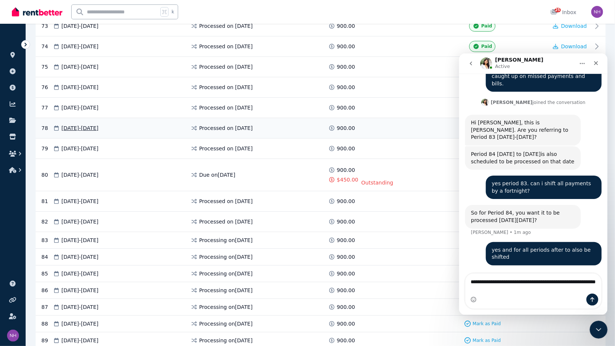
type textarea "**********"
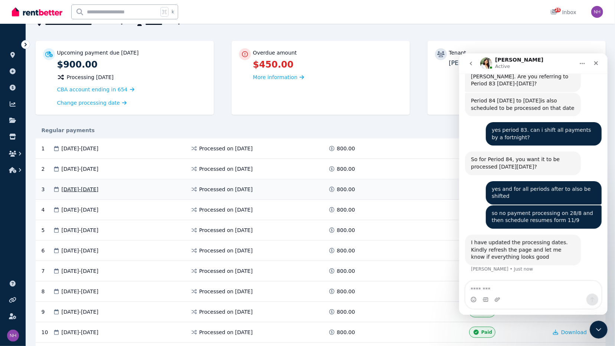
scroll to position [491, 0]
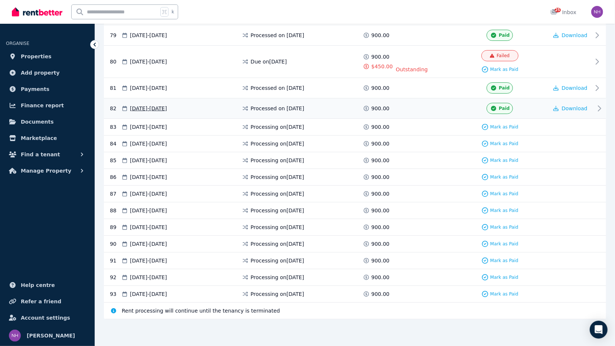
scroll to position [1864, 0]
click at [596, 330] on icon "Open Intercom Messenger" at bounding box center [599, 330] width 9 height 10
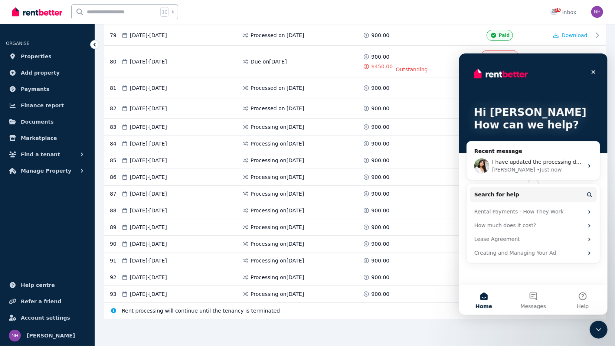
scroll to position [0, 0]
click at [535, 300] on button "Messages" at bounding box center [532, 300] width 49 height 30
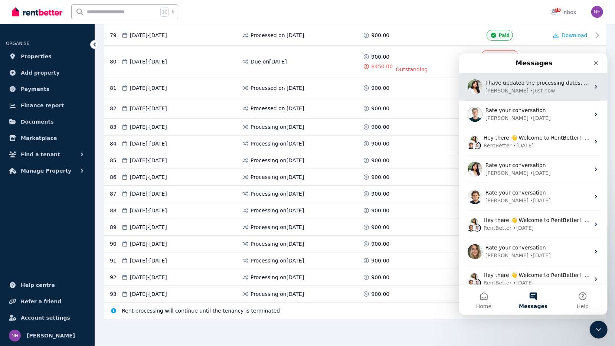
click at [519, 85] on span "I have updated the processing dates. Kindly refresh the page and let me know if…" at bounding box center [619, 82] width 269 height 6
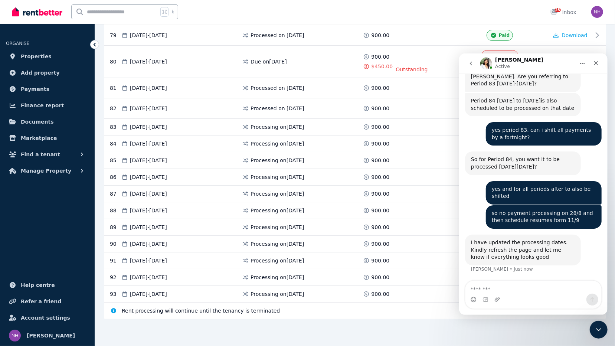
scroll to position [491, 0]
click at [513, 287] on textarea "Message…" at bounding box center [533, 287] width 136 height 13
type textarea "**********"
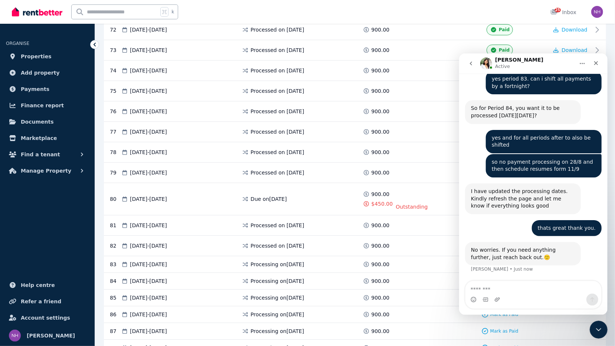
scroll to position [544, 0]
click at [595, 326] on icon "Close Intercom Messenger" at bounding box center [598, 328] width 9 height 9
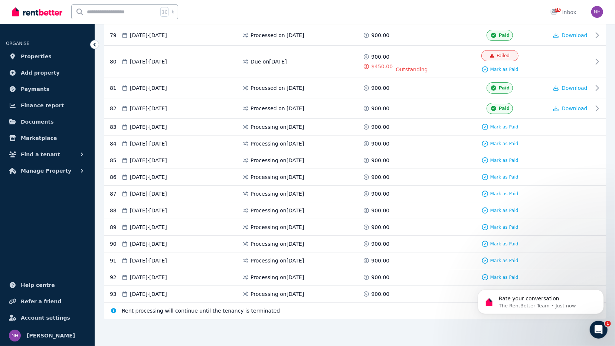
scroll to position [0, 0]
